Goal: Information Seeking & Learning: Learn about a topic

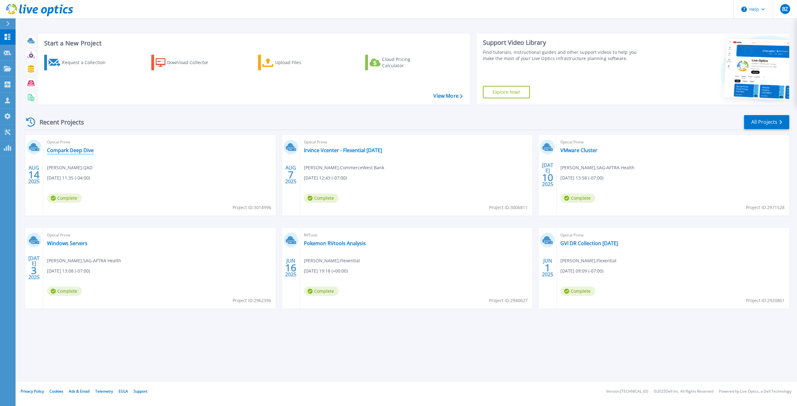
click at [73, 151] on link "Compark Deep Dive" at bounding box center [70, 150] width 47 height 6
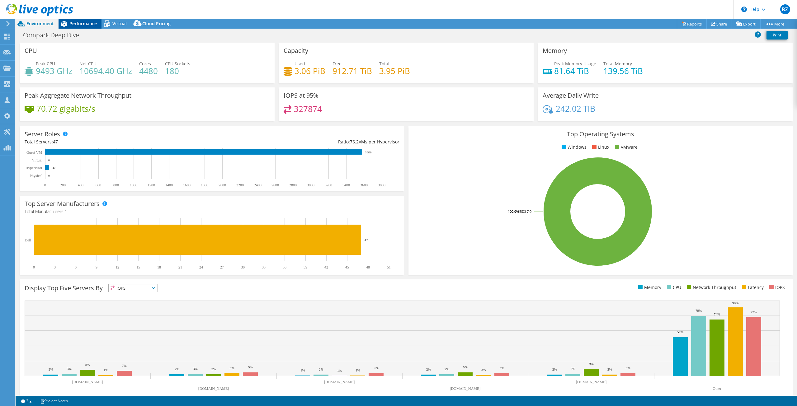
click at [74, 22] on span "Performance" at bounding box center [82, 24] width 27 height 6
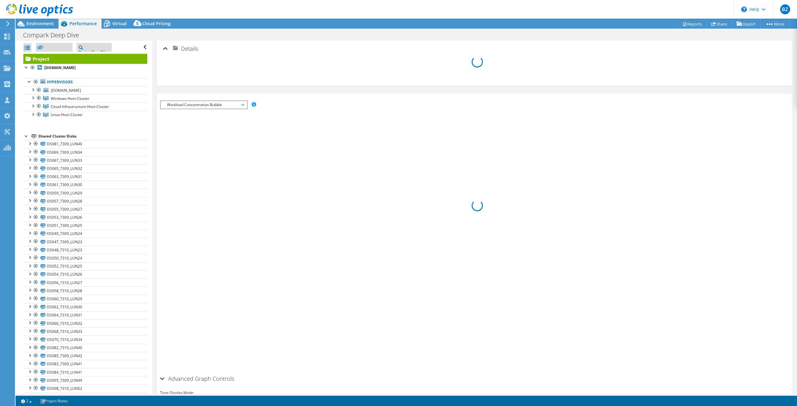
click at [157, 94] on li "Servers" at bounding box center [157, 93] width 0 height 0
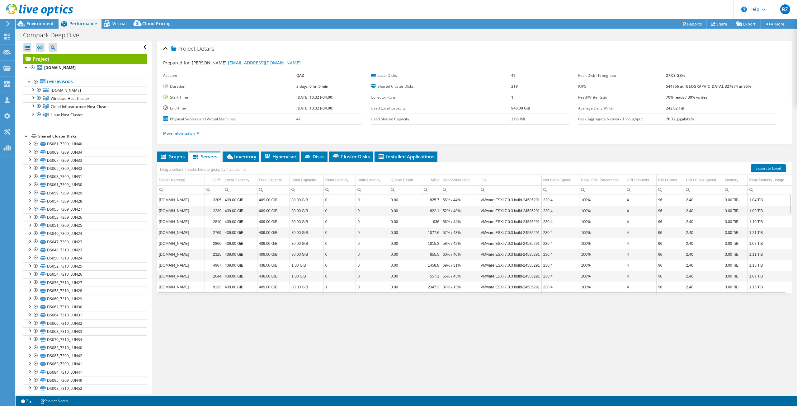
select select "USWest"
select select "USD"
click at [39, 26] on span "Environment" at bounding box center [39, 24] width 27 height 6
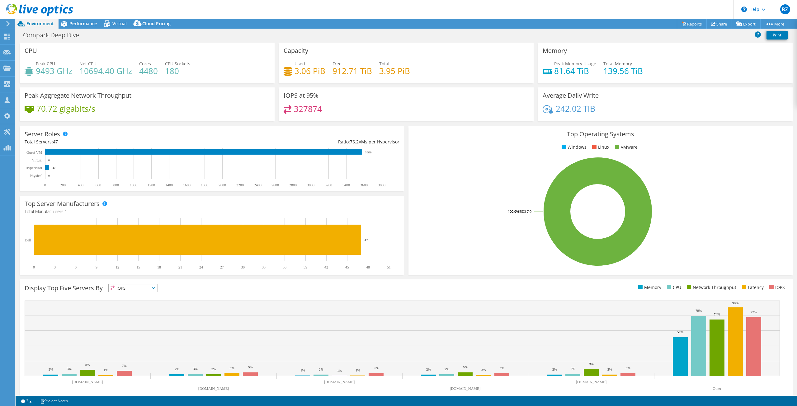
click at [71, 20] on div at bounding box center [36, 10] width 73 height 21
click at [87, 21] on span "Performance" at bounding box center [82, 24] width 27 height 6
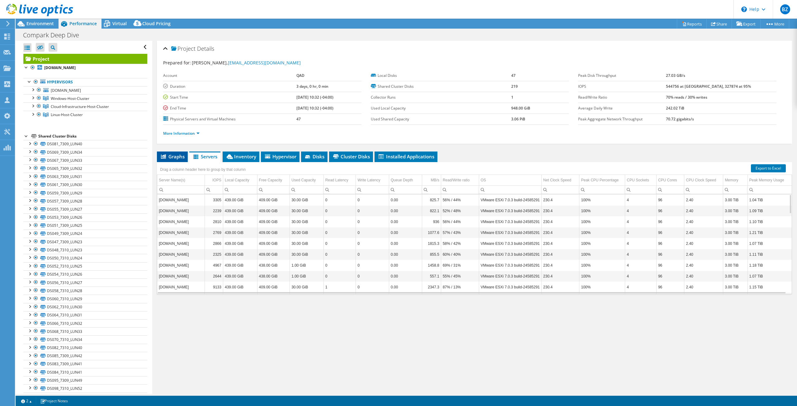
click at [173, 156] on span "Graphs" at bounding box center [172, 156] width 25 height 6
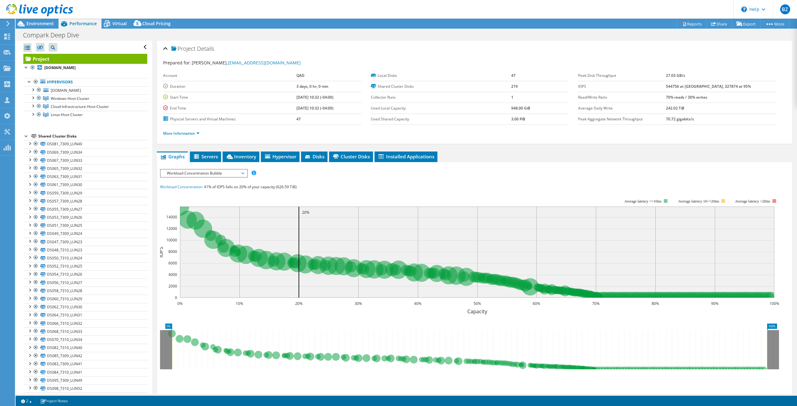
click at [218, 172] on span "Workload Concentration Bubble" at bounding box center [204, 173] width 80 height 7
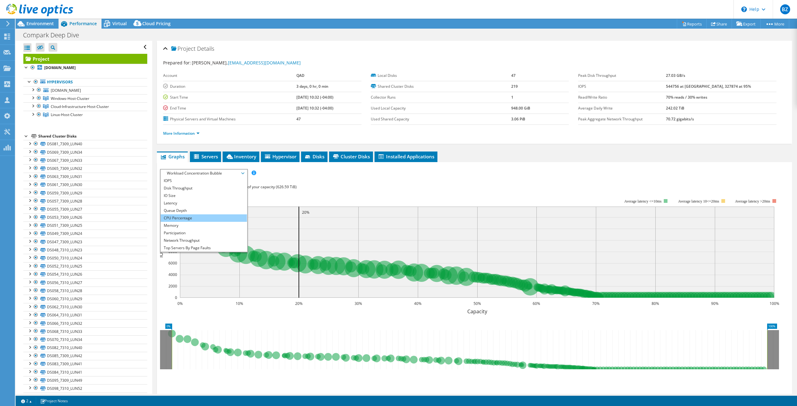
click at [177, 218] on li "CPU Percentage" at bounding box center [204, 217] width 86 height 7
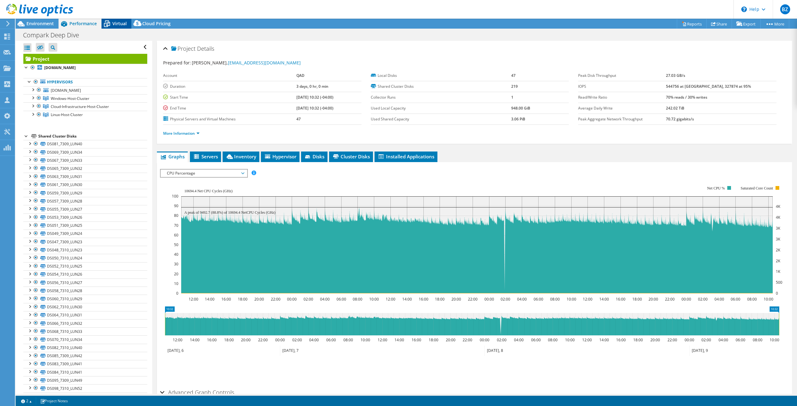
click at [115, 22] on span "Virtual" at bounding box center [119, 24] width 14 height 6
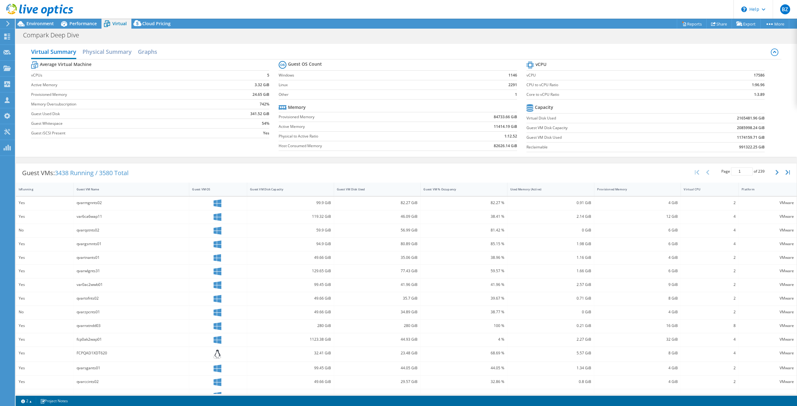
click at [548, 93] on label "Core to vCPU Ratio" at bounding box center [614, 95] width 176 height 6
drag, startPoint x: 747, startPoint y: 95, endPoint x: 768, endPoint y: 94, distance: 21.5
click at [768, 94] on section "vCPU vCPU 17586 CPU to vCPU Ratio 1:96.96 Core to vCPU Ratio 1:3.89 Capacity Vi…" at bounding box center [649, 108] width 247 height 96
click at [80, 25] on span "Performance" at bounding box center [82, 24] width 27 height 6
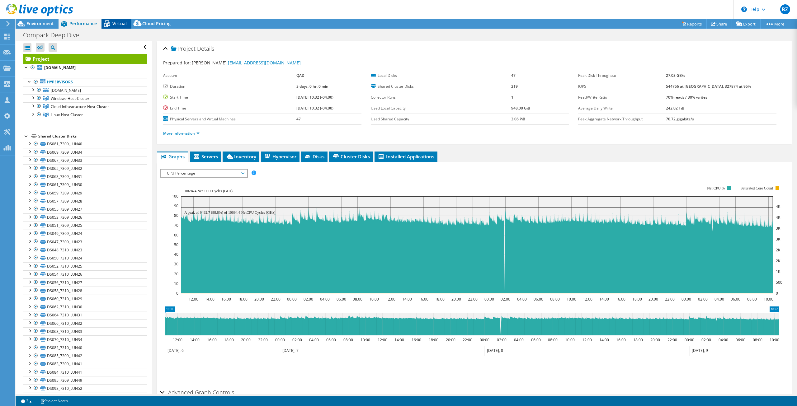
click at [113, 23] on span "Virtual" at bounding box center [119, 24] width 14 height 6
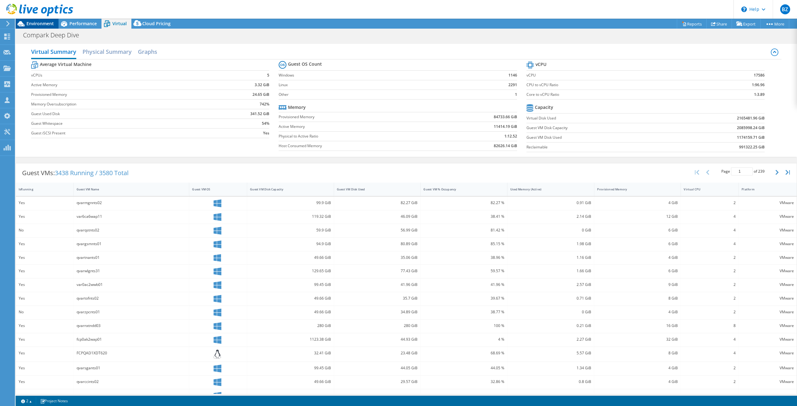
click at [41, 24] on span "Environment" at bounding box center [39, 24] width 27 height 6
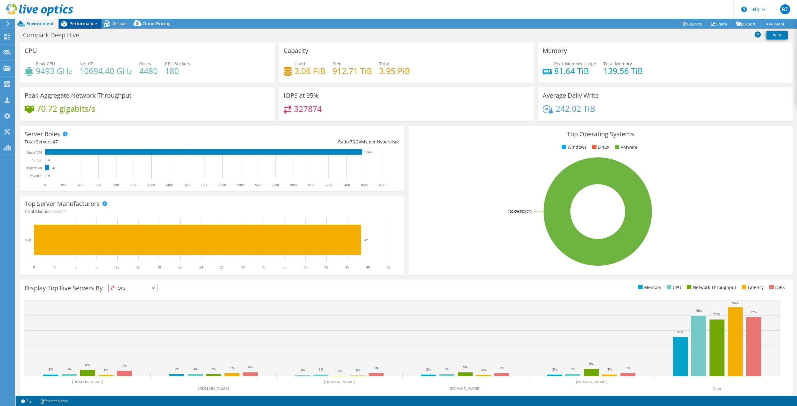
click at [79, 24] on span "Performance" at bounding box center [82, 24] width 27 height 6
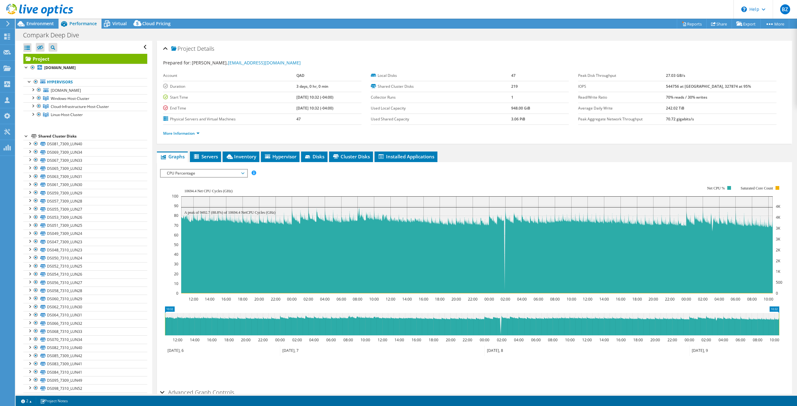
click at [26, 136] on div at bounding box center [26, 136] width 6 height 6
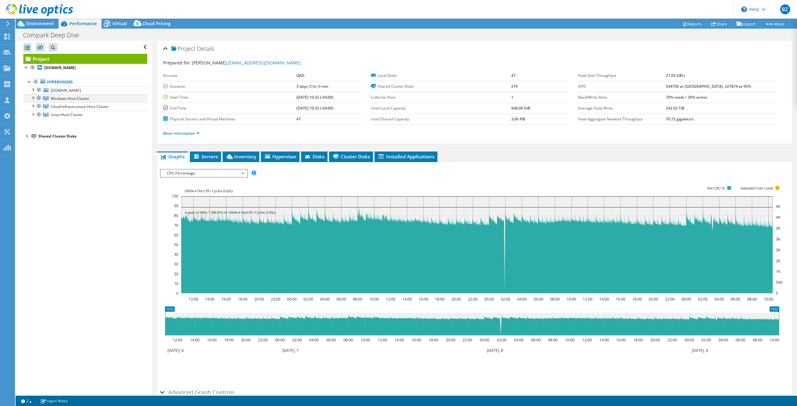
click at [33, 97] on div at bounding box center [33, 97] width 6 height 6
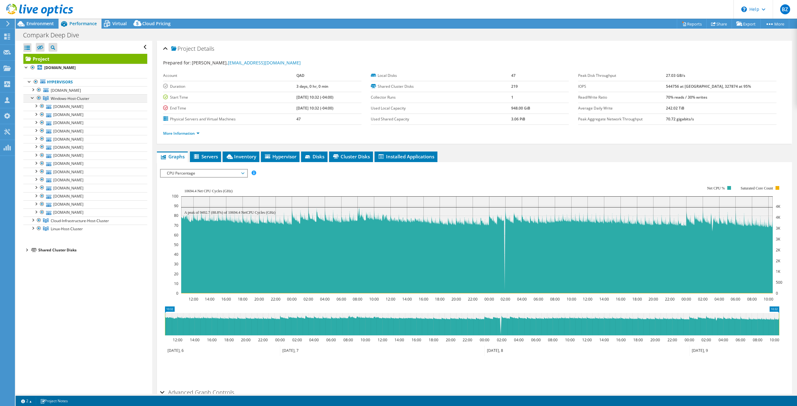
click at [31, 98] on div at bounding box center [33, 97] width 6 height 6
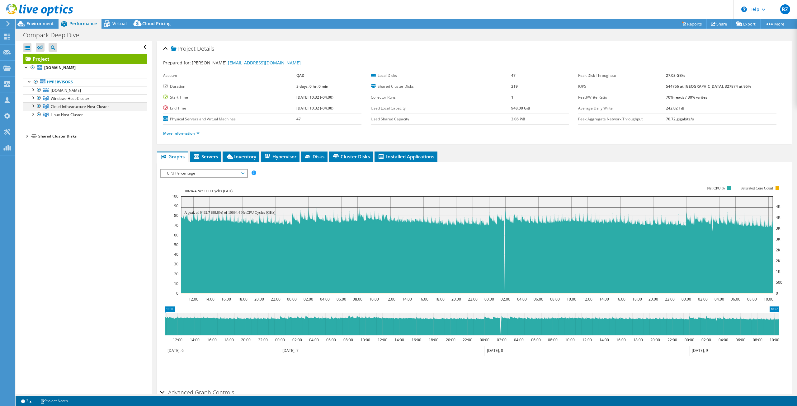
click at [33, 105] on div at bounding box center [33, 105] width 6 height 6
click at [31, 114] on div at bounding box center [33, 114] width 6 height 6
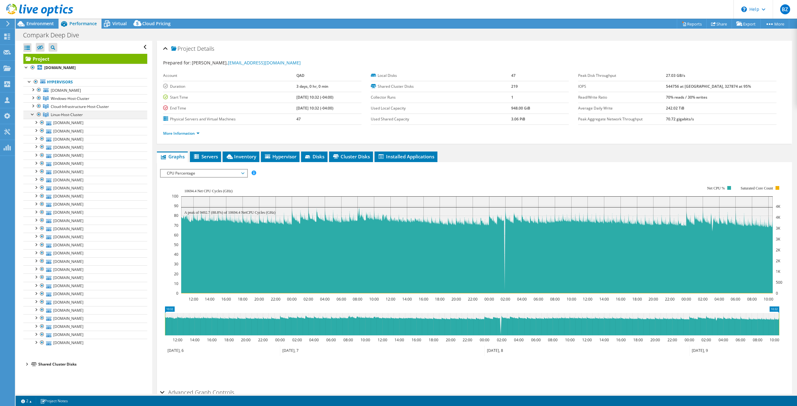
click at [32, 114] on div at bounding box center [33, 114] width 6 height 6
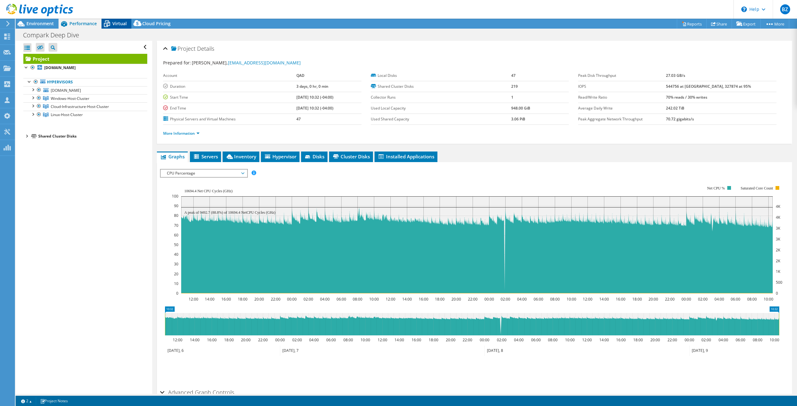
click at [117, 23] on span "Virtual" at bounding box center [119, 24] width 14 height 6
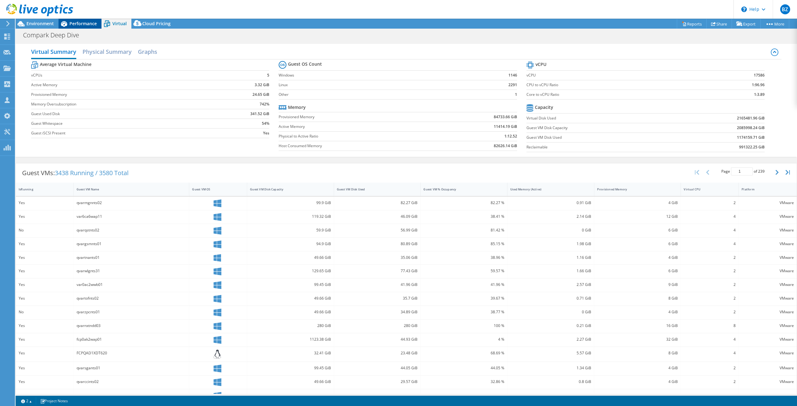
click at [82, 24] on span "Performance" at bounding box center [82, 24] width 27 height 6
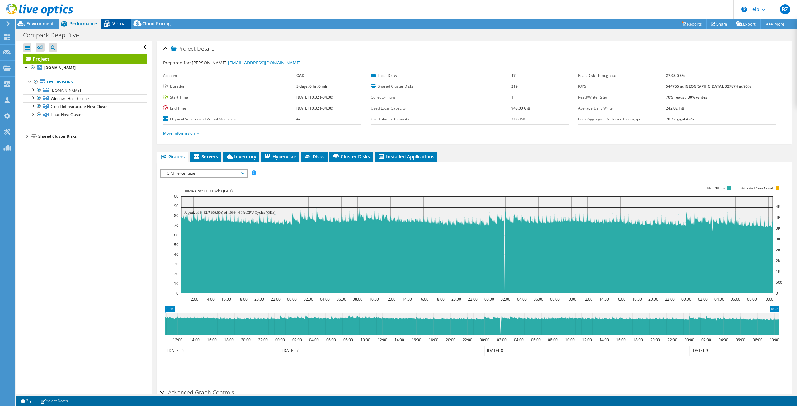
click at [118, 23] on span "Virtual" at bounding box center [119, 24] width 14 height 6
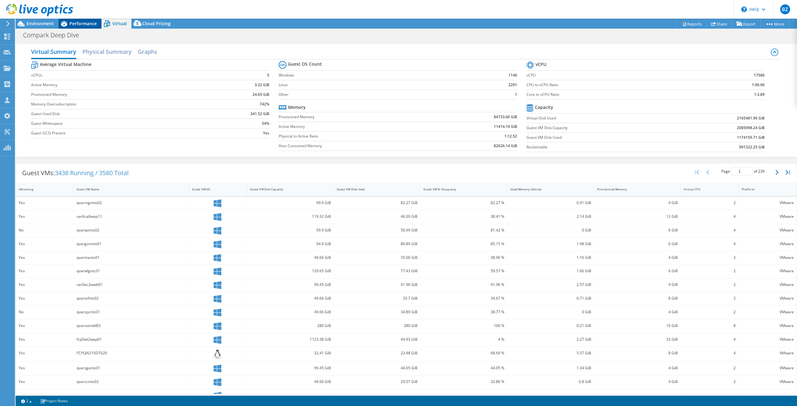
click at [82, 24] on span "Performance" at bounding box center [82, 24] width 27 height 6
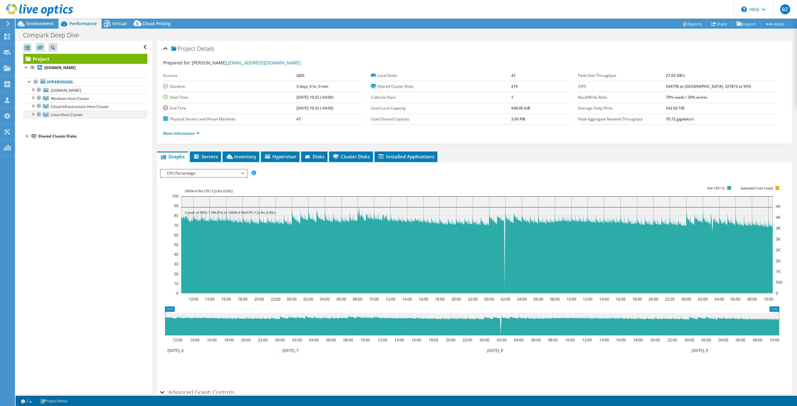
click at [32, 114] on div at bounding box center [33, 114] width 6 height 6
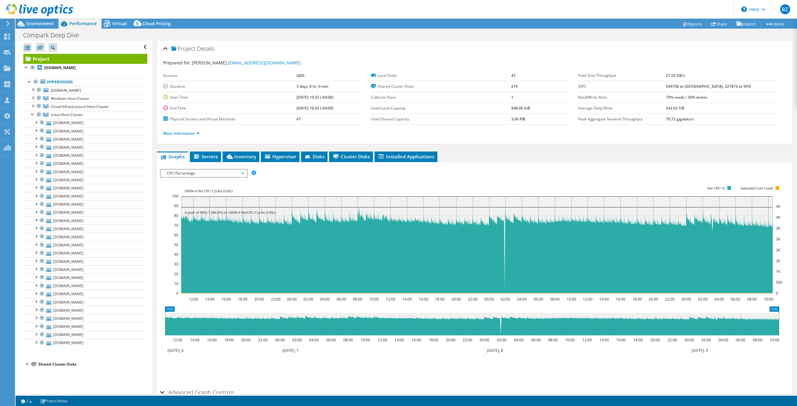
drag, startPoint x: 41, startPoint y: 295, endPoint x: 384, endPoint y: 406, distance: 360.3
click at [41, 295] on div at bounding box center [42, 293] width 6 height 7
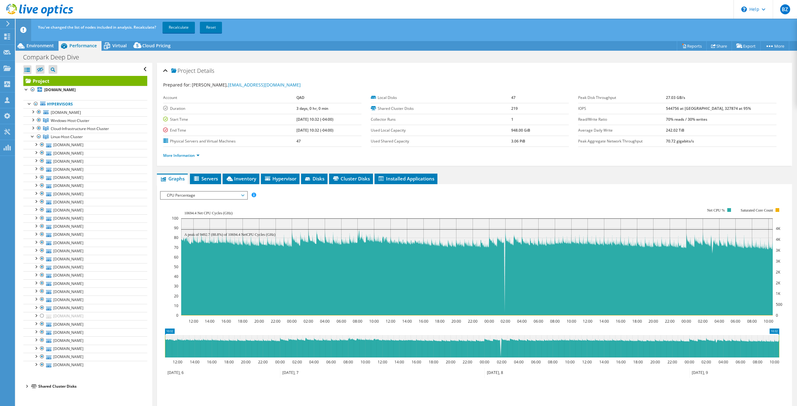
drag, startPoint x: 42, startPoint y: 250, endPoint x: 431, endPoint y: 406, distance: 419.7
click at [42, 250] on div at bounding box center [42, 250] width 6 height 7
click at [42, 218] on div at bounding box center [42, 217] width 6 height 7
click at [42, 267] on div at bounding box center [42, 266] width 6 height 7
click at [42, 242] on div at bounding box center [42, 242] width 6 height 7
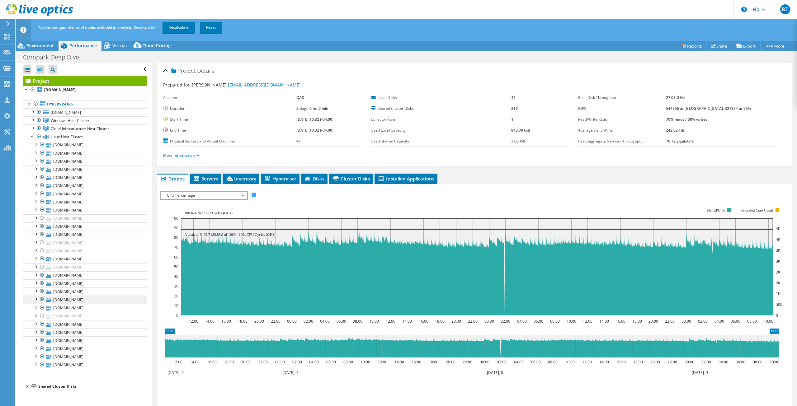
click at [42, 356] on div at bounding box center [42, 356] width 6 height 7
click at [180, 27] on link "Recalculate" at bounding box center [178, 27] width 32 height 11
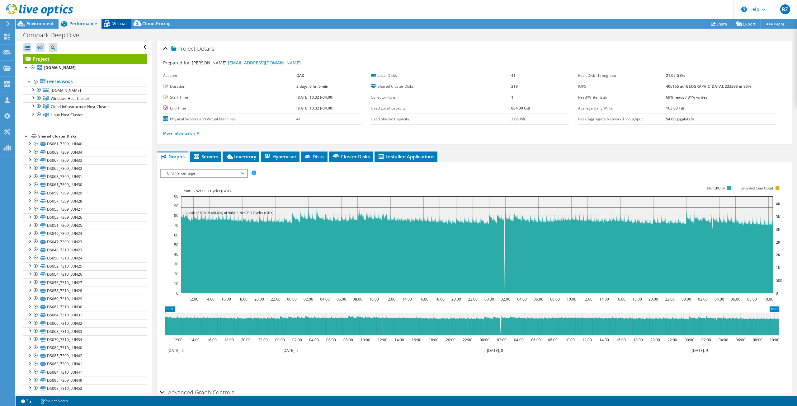
click at [115, 22] on span "Virtual" at bounding box center [119, 24] width 14 height 6
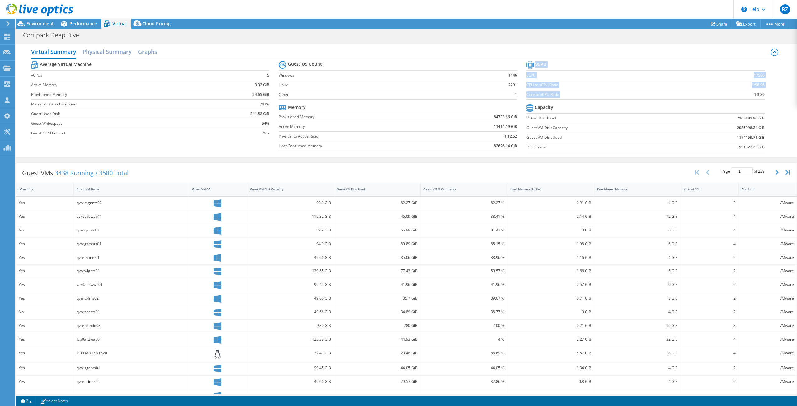
drag, startPoint x: 748, startPoint y: 94, endPoint x: 766, endPoint y: 95, distance: 18.4
click at [766, 95] on section "vCPU vCPU 17586 CPU to vCPU Ratio 1:96.96 Core to vCPU Ratio 1:3.89 Capacity Vi…" at bounding box center [649, 108] width 247 height 96
click at [81, 22] on span "Performance" at bounding box center [82, 24] width 27 height 6
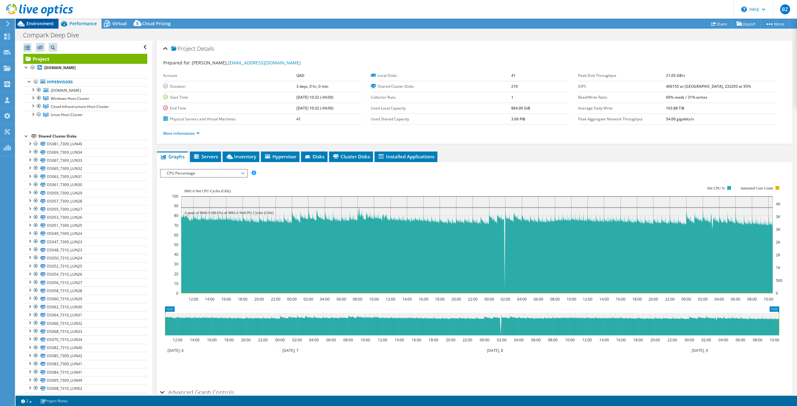
click at [43, 23] on span "Environment" at bounding box center [39, 24] width 27 height 6
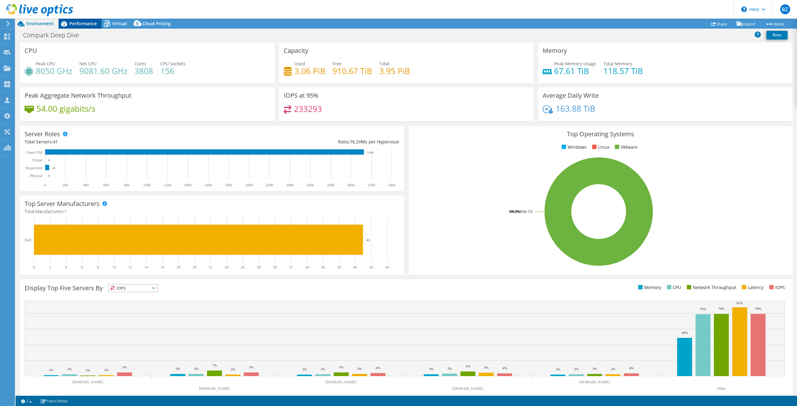
click at [81, 23] on span "Performance" at bounding box center [82, 24] width 27 height 6
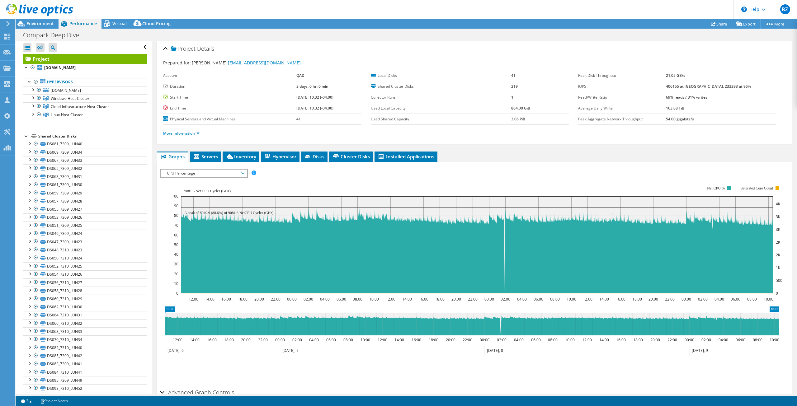
click at [211, 170] on span "CPU Percentage" at bounding box center [204, 173] width 80 height 7
click at [203, 175] on span "CPU Percentage" at bounding box center [204, 173] width 80 height 7
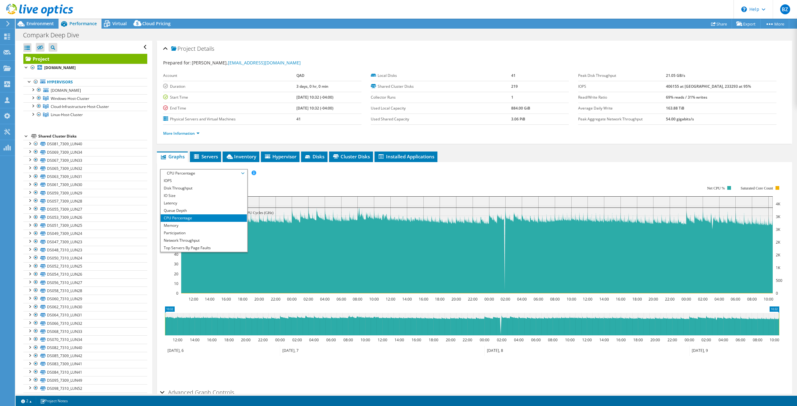
click at [195, 215] on li "CPU Percentage" at bounding box center [204, 217] width 86 height 7
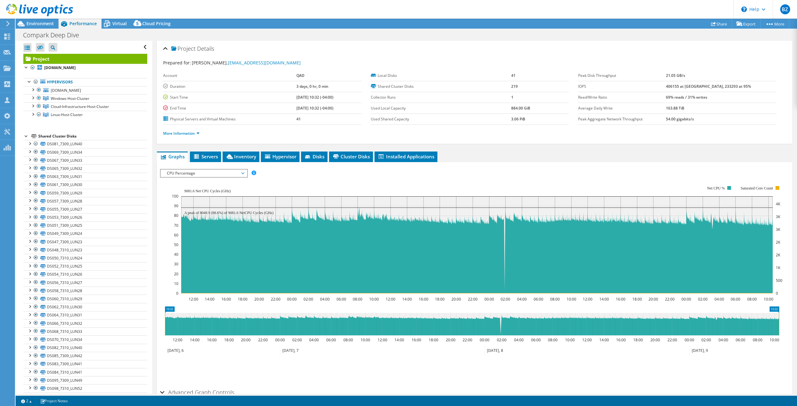
click at [289, 188] on rect at bounding box center [477, 239] width 610 height 125
click at [207, 175] on span "CPU Percentage" at bounding box center [204, 173] width 80 height 7
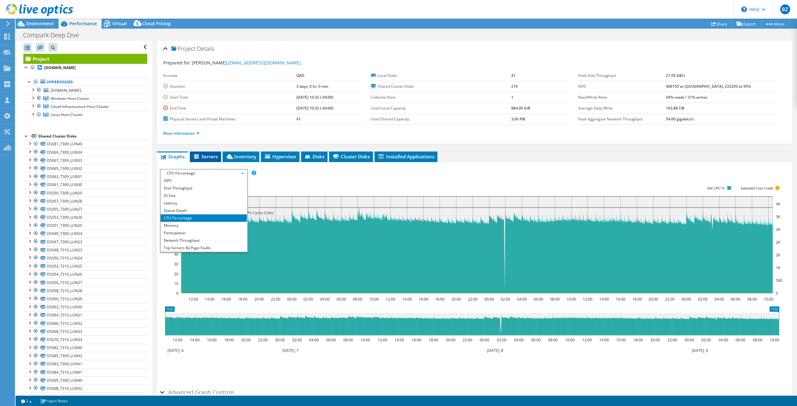
click at [207, 159] on span "Servers" at bounding box center [205, 156] width 25 height 6
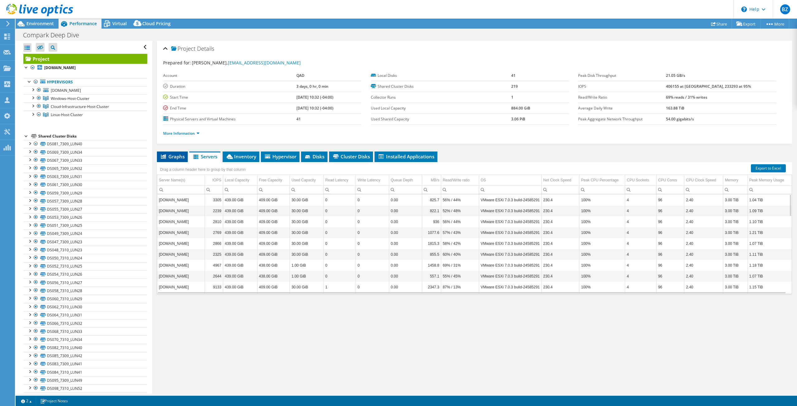
click at [174, 156] on span "Graphs" at bounding box center [172, 156] width 25 height 6
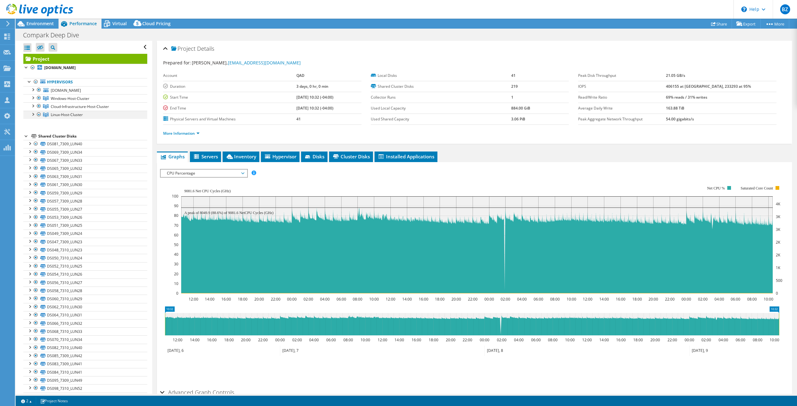
click at [31, 113] on div at bounding box center [33, 114] width 6 height 6
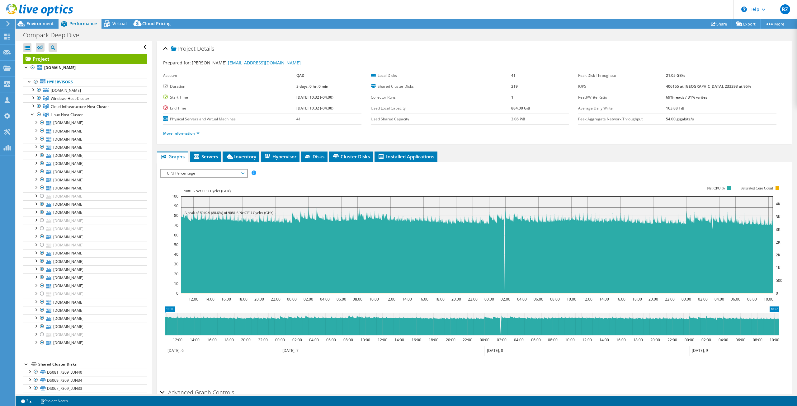
click at [192, 135] on link "More Information" at bounding box center [181, 133] width 36 height 5
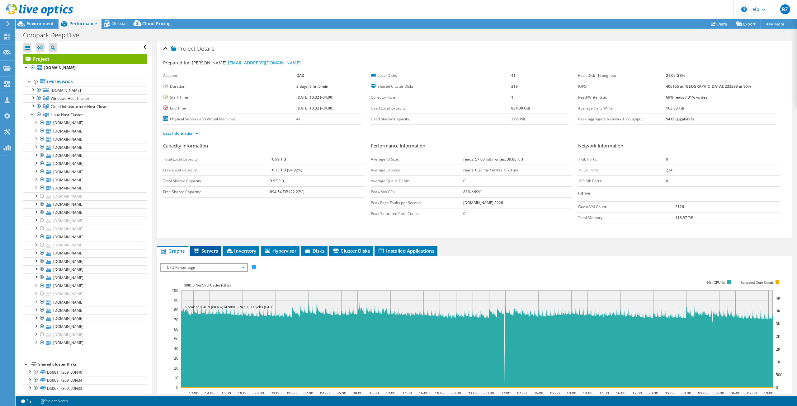
click at [210, 249] on span "Servers" at bounding box center [205, 251] width 25 height 6
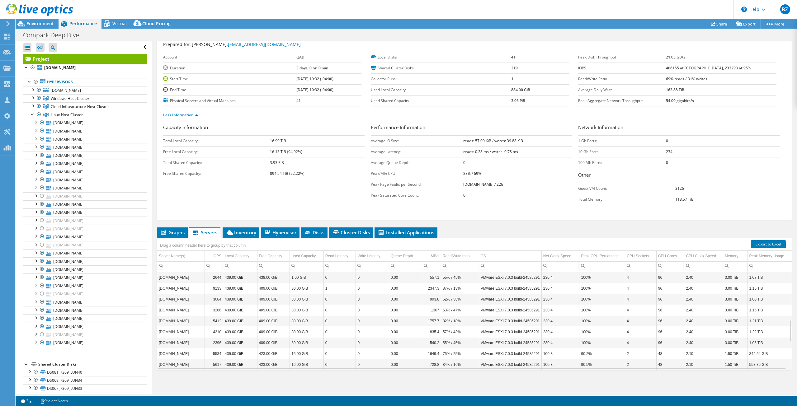
scroll to position [299, 0]
click at [179, 265] on input "Column Server Name(s), Filter cell" at bounding box center [180, 266] width 47 height 8
paste input "qvaryfaldb13"
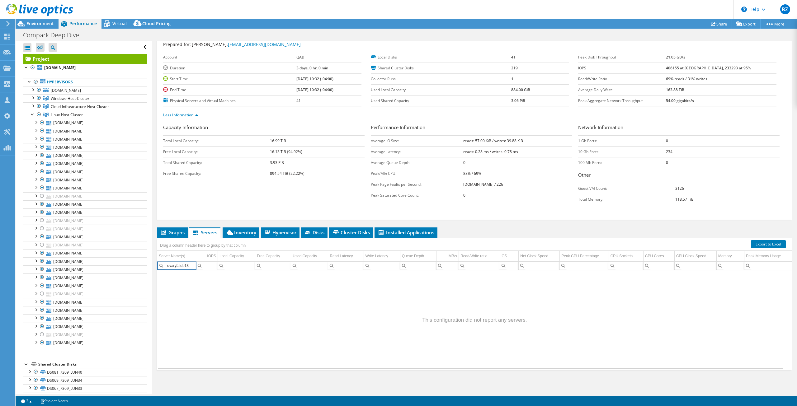
scroll to position [0, 0]
type input "qvaryfaldb13"
drag, startPoint x: 190, startPoint y: 267, endPoint x: 165, endPoint y: 266, distance: 25.5
click at [165, 266] on div "qvaryfaldb13" at bounding box center [176, 266] width 39 height 8
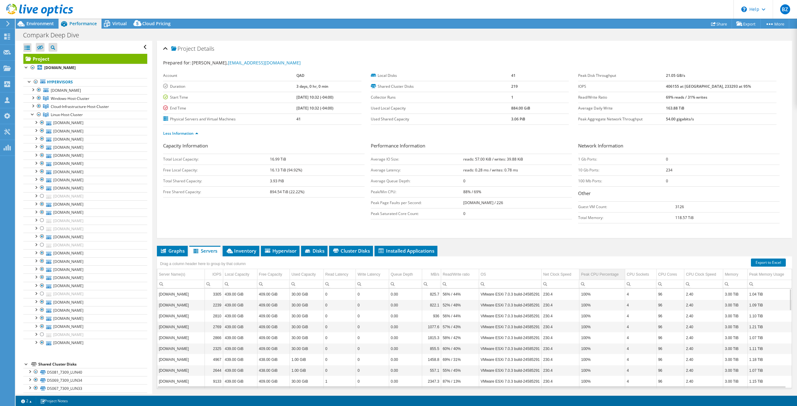
click at [604, 274] on div "Peak CPU Percentage" at bounding box center [600, 274] width 38 height 7
click at [604, 275] on div "Peak CPU Percentage" at bounding box center [599, 274] width 37 height 7
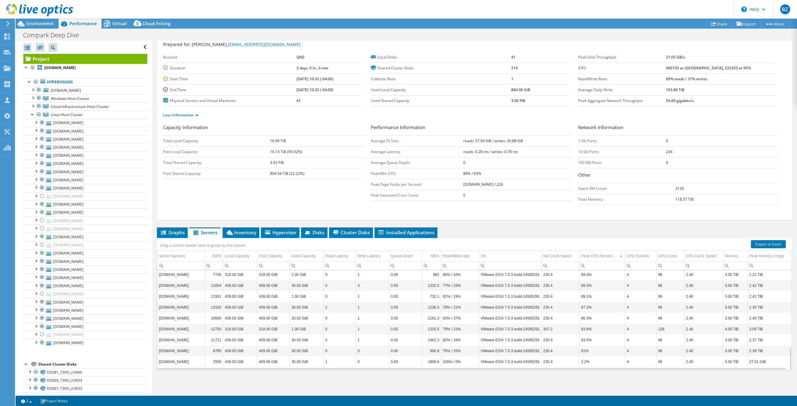
click at [592, 275] on td "89.4%" at bounding box center [602, 274] width 46 height 11
drag, startPoint x: 593, startPoint y: 289, endPoint x: 594, endPoint y: 316, distance: 27.5
click at [593, 291] on tbody "[DOMAIN_NAME] 3305 439.00 GiB 409.00 GiB 30.00 GiB 0 0 0.00 825.7 56% / 44% VMw…" at bounding box center [474, 144] width 634 height 447
click at [595, 324] on td "83.8%" at bounding box center [602, 329] width 46 height 11
click at [599, 351] on td "81%" at bounding box center [602, 350] width 46 height 11
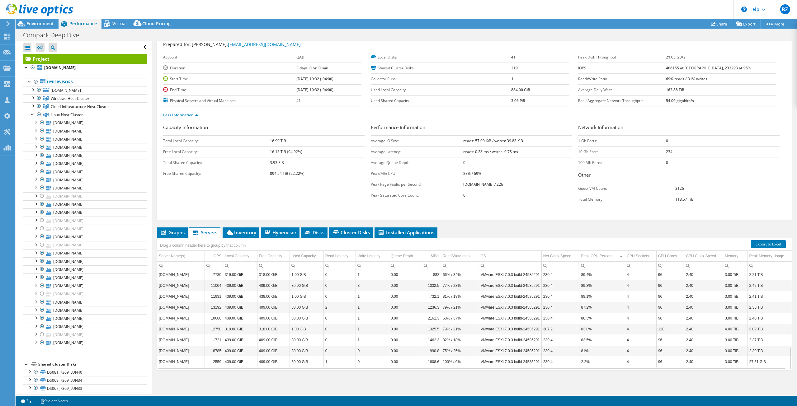
click at [651, 277] on td "4" at bounding box center [640, 274] width 31 height 11
click at [119, 21] on span "Virtual" at bounding box center [119, 24] width 14 height 6
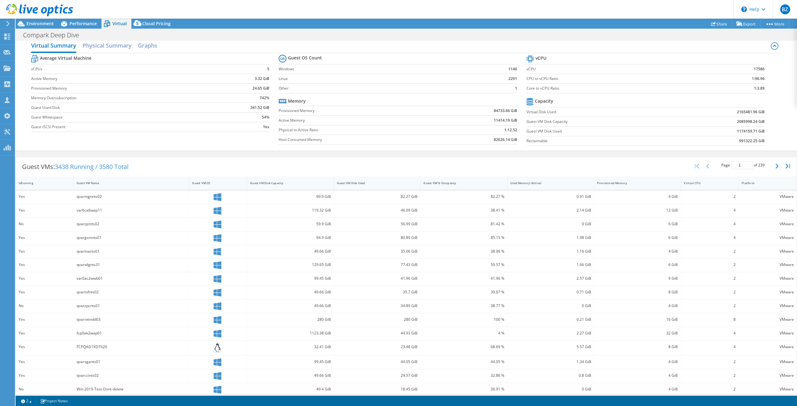
scroll to position [0, 0]
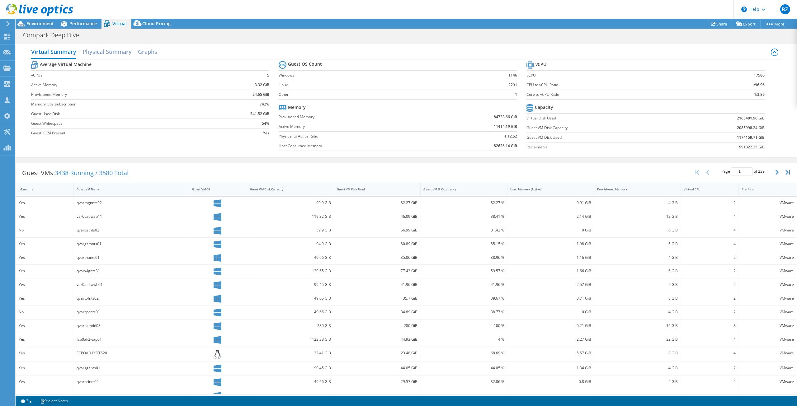
click at [136, 188] on div "Guest VM Name" at bounding box center [128, 189] width 102 height 4
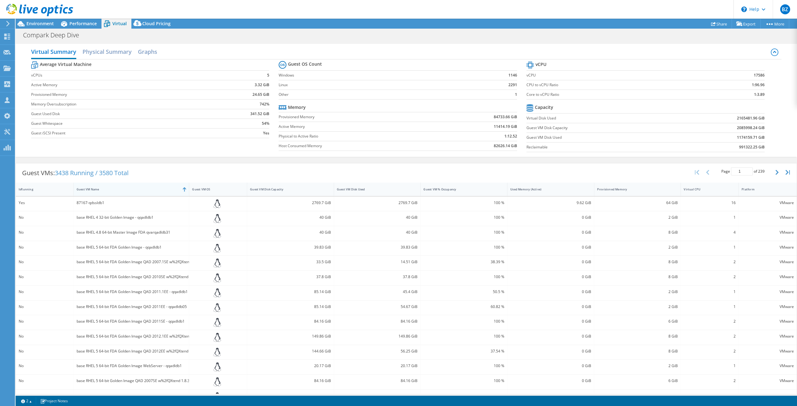
click at [128, 189] on div "Guest VM Name" at bounding box center [128, 189] width 102 height 4
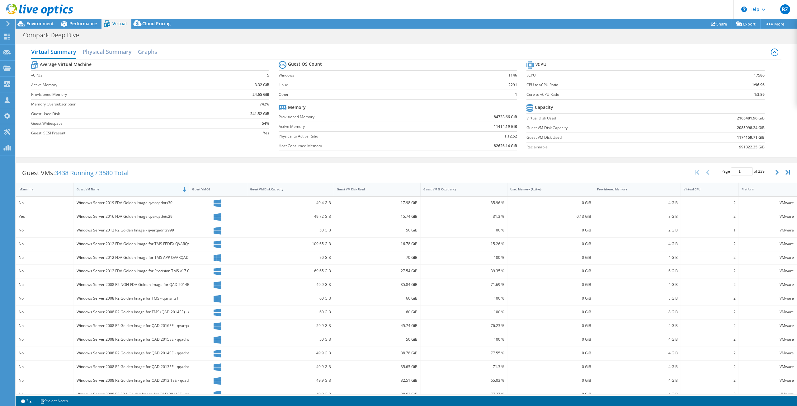
click at [126, 190] on div "Guest VM Name" at bounding box center [128, 189] width 102 height 4
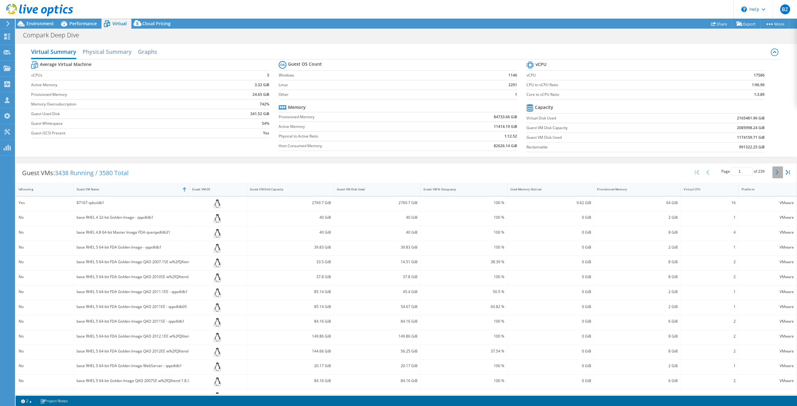
click at [774, 170] on button "button" at bounding box center [777, 173] width 11 height 12
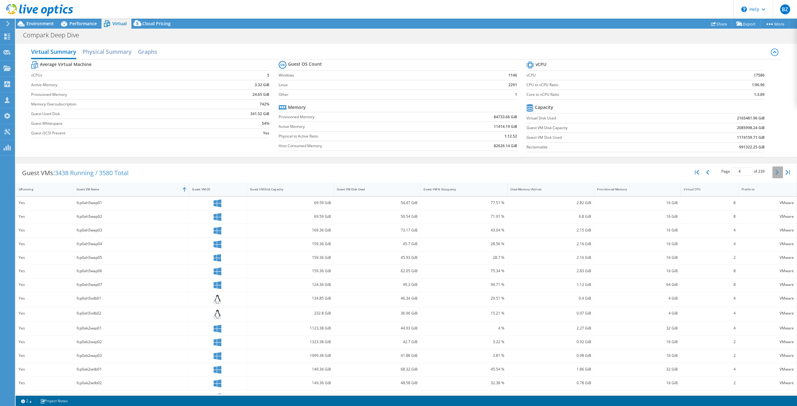
click at [774, 170] on button "button" at bounding box center [777, 173] width 11 height 12
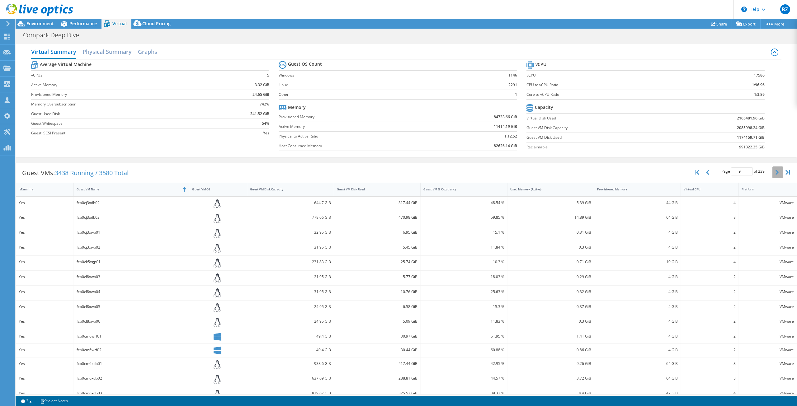
click at [774, 170] on button "button" at bounding box center [777, 173] width 11 height 12
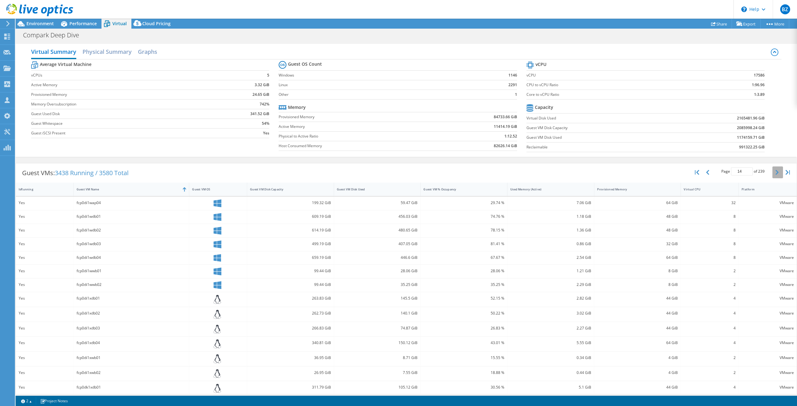
click at [774, 170] on button "button" at bounding box center [777, 173] width 11 height 12
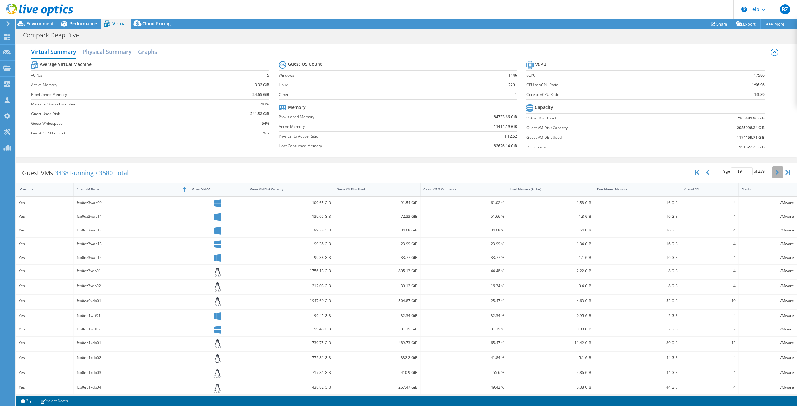
click at [774, 170] on button "button" at bounding box center [777, 173] width 11 height 12
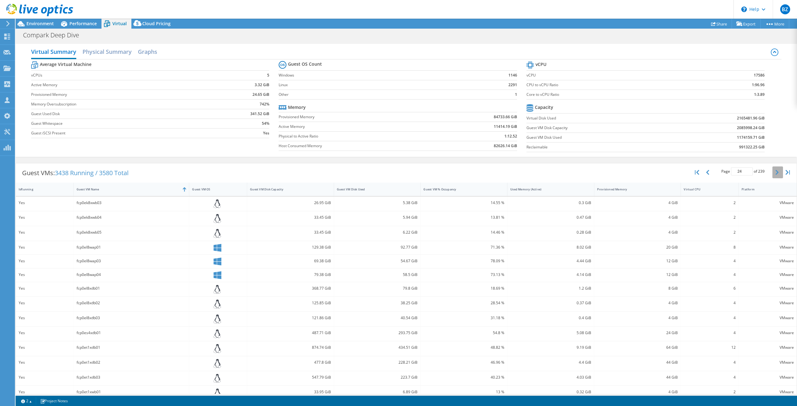
click at [774, 170] on button "button" at bounding box center [777, 173] width 11 height 12
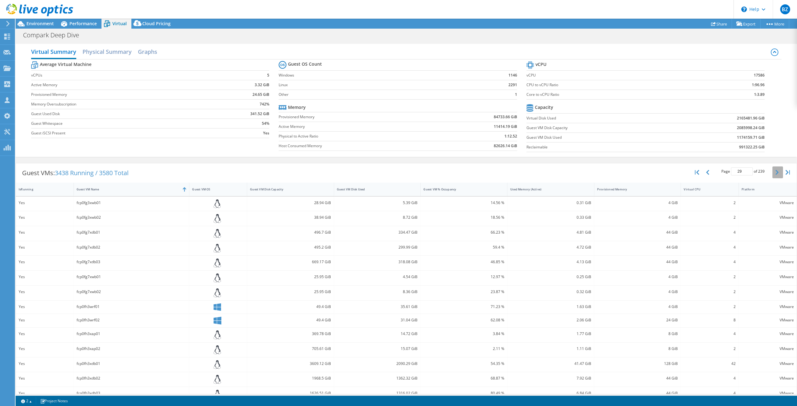
click at [774, 170] on button "button" at bounding box center [777, 173] width 11 height 12
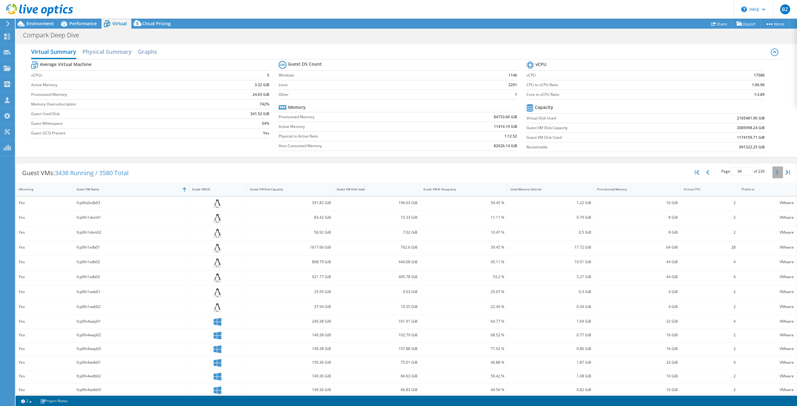
click at [774, 170] on button "button" at bounding box center [777, 173] width 11 height 12
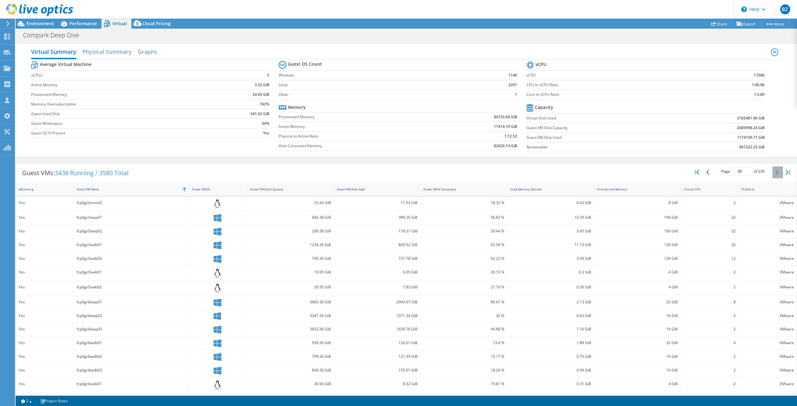
click at [774, 170] on button "button" at bounding box center [777, 173] width 11 height 12
click at [775, 175] on icon "button" at bounding box center [776, 172] width 3 height 5
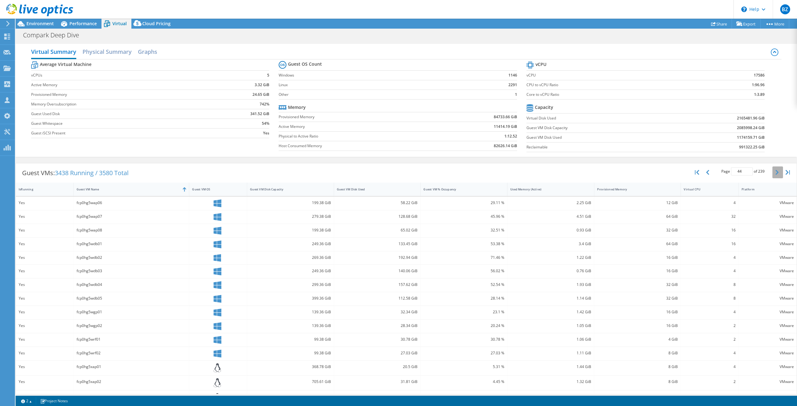
click at [775, 175] on icon "button" at bounding box center [776, 172] width 3 height 5
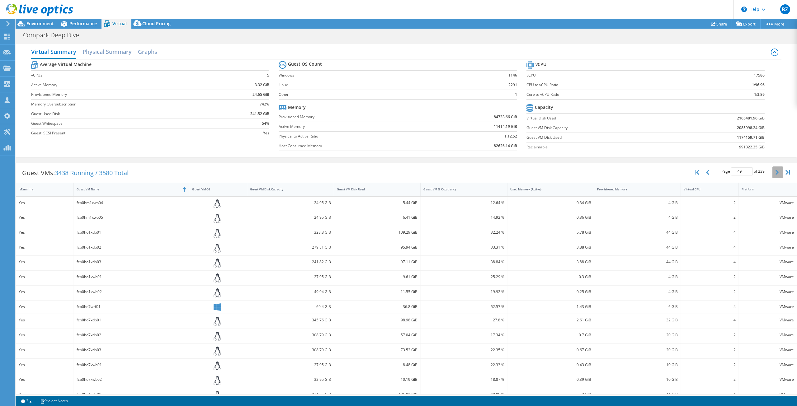
click at [775, 175] on icon "button" at bounding box center [776, 172] width 3 height 5
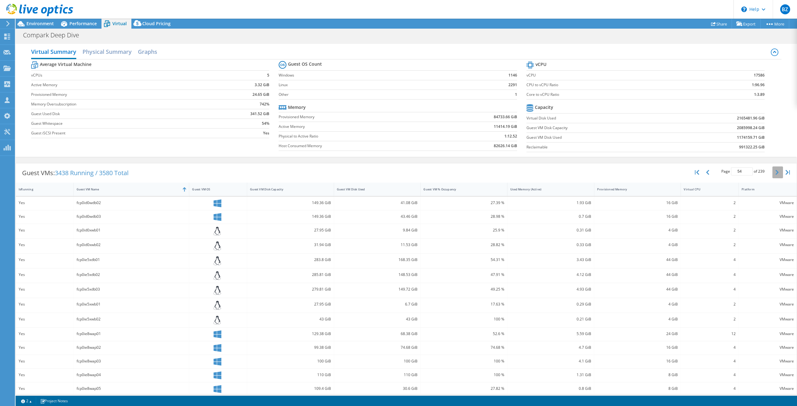
click at [775, 175] on icon "button" at bounding box center [776, 172] width 3 height 5
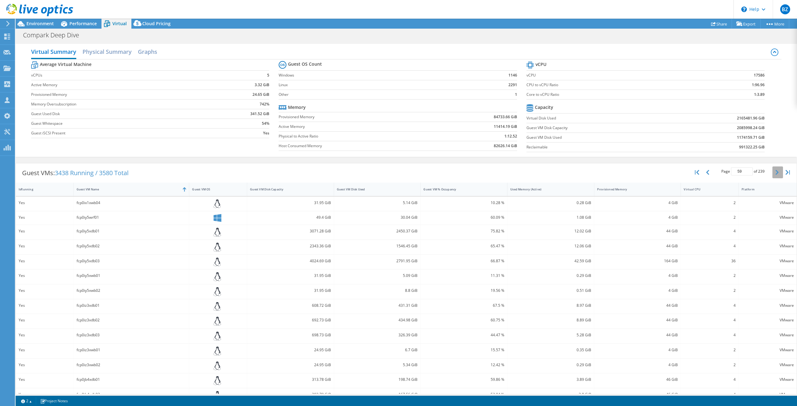
click at [775, 175] on icon "button" at bounding box center [776, 172] width 3 height 5
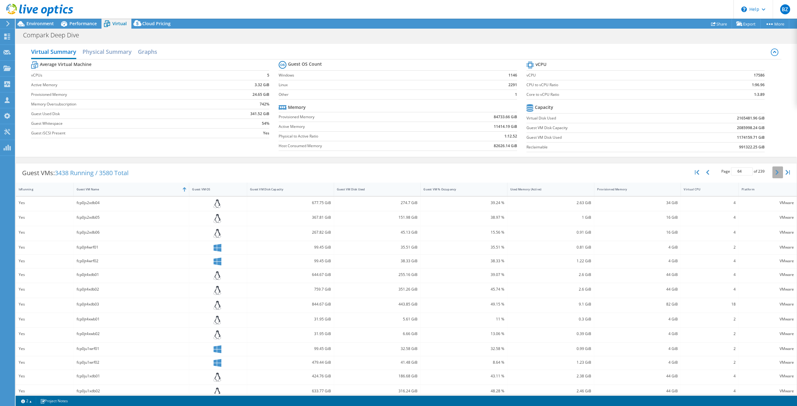
click at [775, 175] on icon "button" at bounding box center [776, 172] width 3 height 5
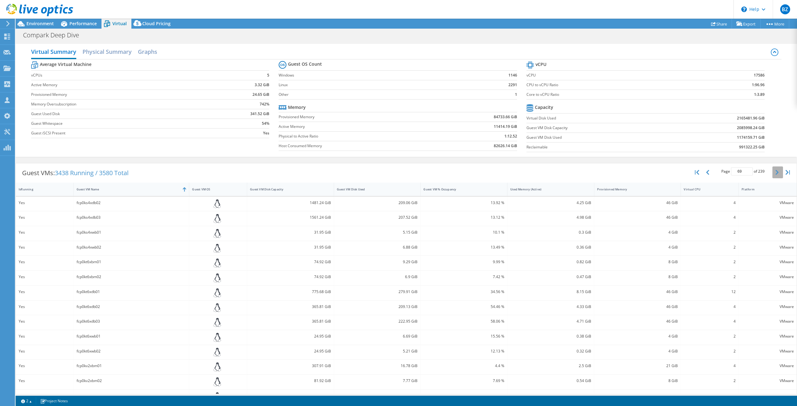
click at [775, 175] on icon "button" at bounding box center [776, 172] width 3 height 5
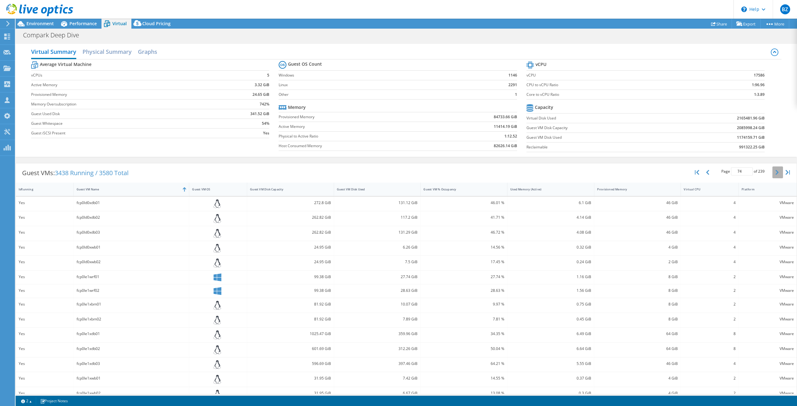
click at [775, 175] on icon "button" at bounding box center [776, 172] width 3 height 5
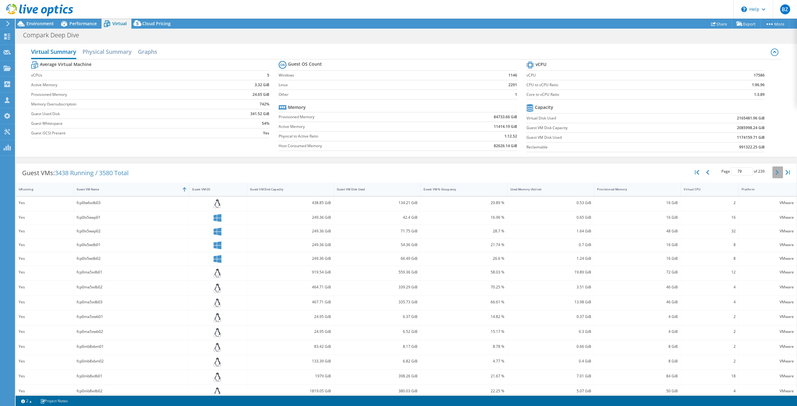
click at [775, 175] on icon "button" at bounding box center [776, 172] width 3 height 5
type input "80"
drag, startPoint x: 733, startPoint y: 119, endPoint x: 758, endPoint y: 120, distance: 24.9
click at [758, 120] on b "2165481.96 GiB" at bounding box center [751, 118] width 28 height 6
drag, startPoint x: 735, startPoint y: 147, endPoint x: 761, endPoint y: 149, distance: 26.2
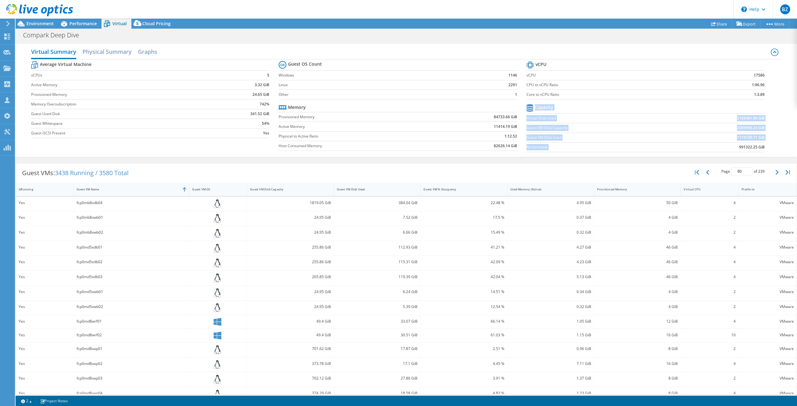
click at [761, 149] on section "vCPU vCPU 17586 CPU to vCPU Ratio 1:96.96 Core to vCPU Ratio 1:3.89 Capacity Vi…" at bounding box center [649, 108] width 247 height 96
click at [609, 163] on div "Guest VMs: 3438 Running / 3580 Total Page 80 of 239 5 rows 10 rows 20 rows 25 r…" at bounding box center [406, 290] width 781 height 254
click at [781, 104] on div "Virtual Summary Physical Summary Graphs Average Virtual Machine vCPUs 5 Active …" at bounding box center [406, 100] width 781 height 113
click at [389, 159] on div "Virtual Summary Physical Summary Graphs Average Virtual Machine vCPUs 5 Active …" at bounding box center [406, 100] width 781 height 119
click at [397, 38] on div "Compark Deep Dive Print" at bounding box center [406, 35] width 781 height 12
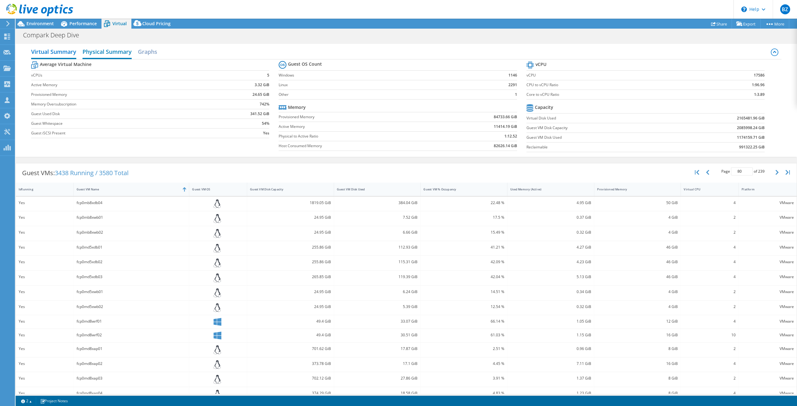
click at [101, 49] on h2 "Physical Summary" at bounding box center [106, 52] width 49 height 14
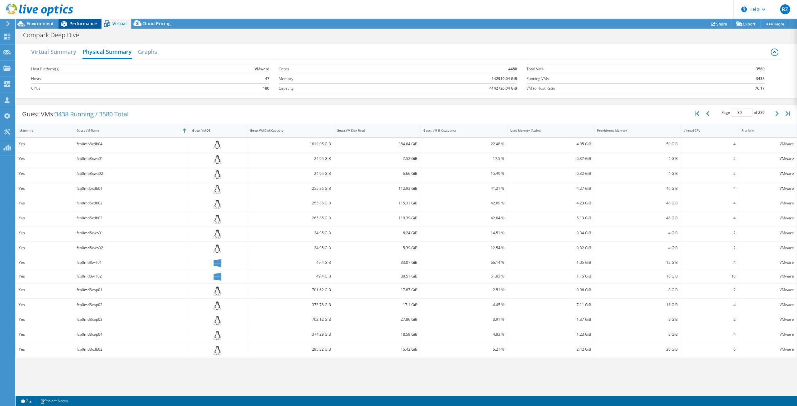
click at [88, 21] on span "Performance" at bounding box center [82, 24] width 27 height 6
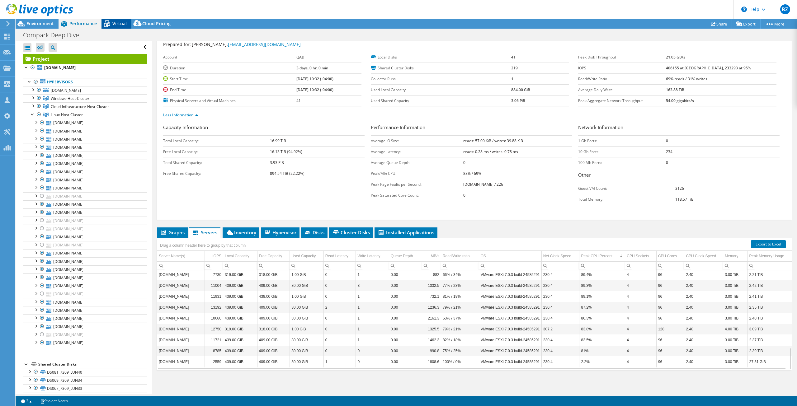
click at [114, 23] on span "Virtual" at bounding box center [119, 24] width 14 height 6
